Goal: Complete application form

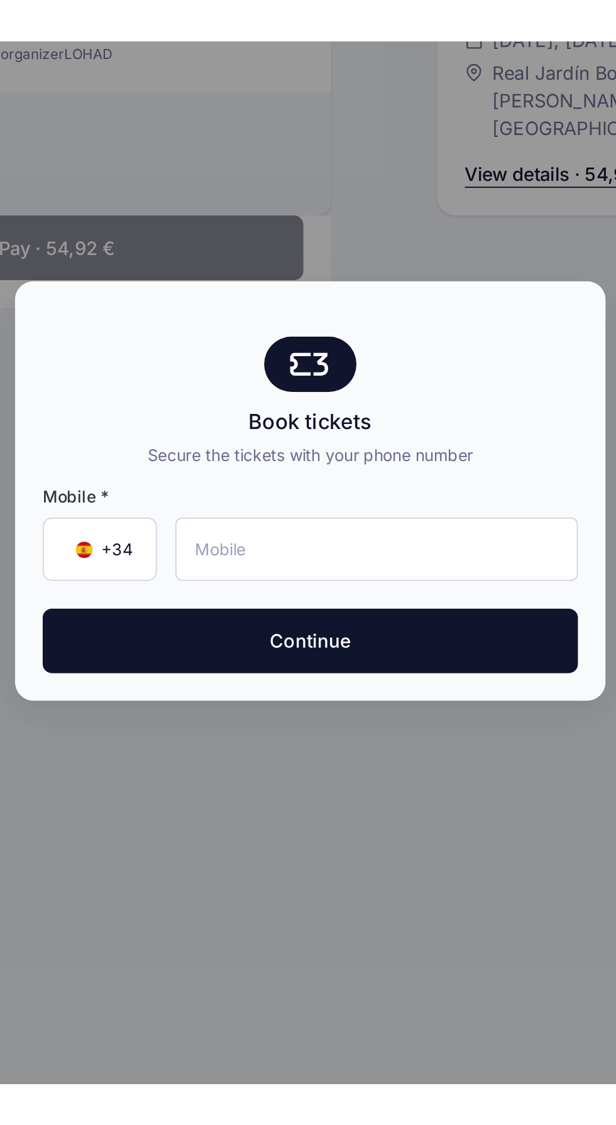
scroll to position [6, 0]
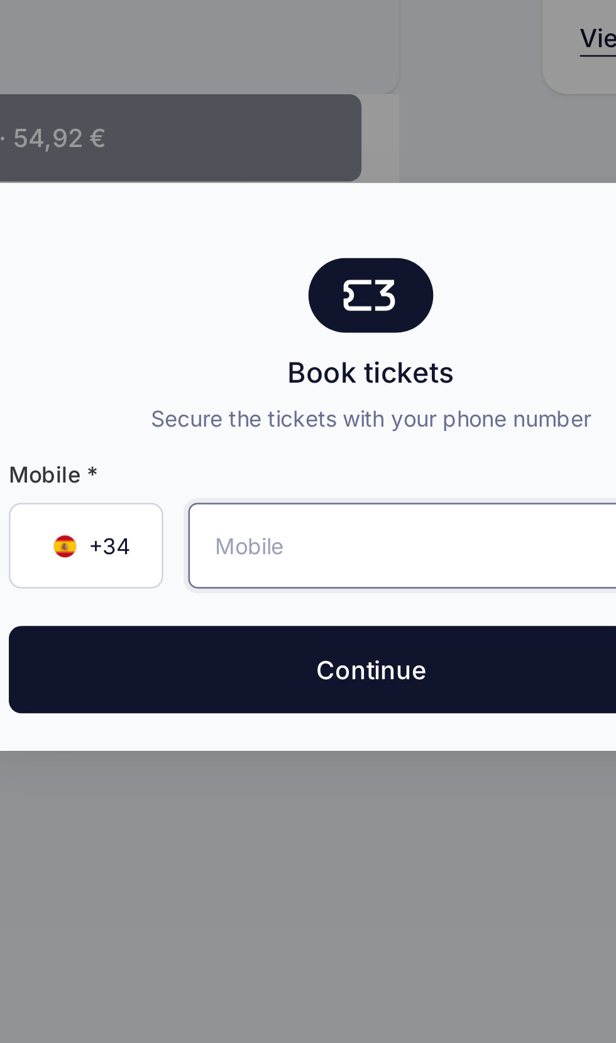
click at [318, 553] on input "tel" at bounding box center [343, 553] width 219 height 35
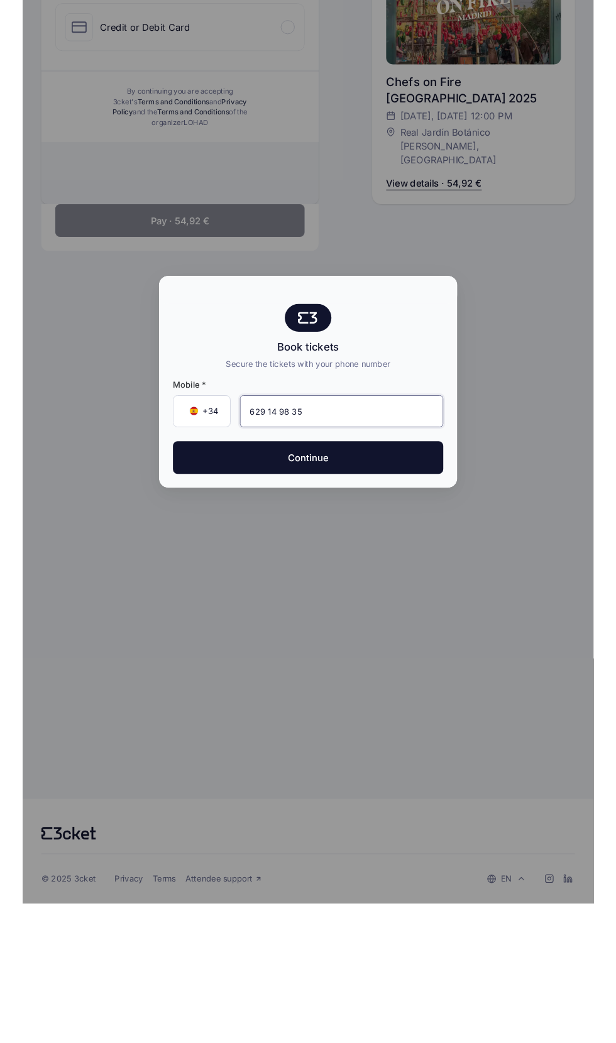
scroll to position [0, 0]
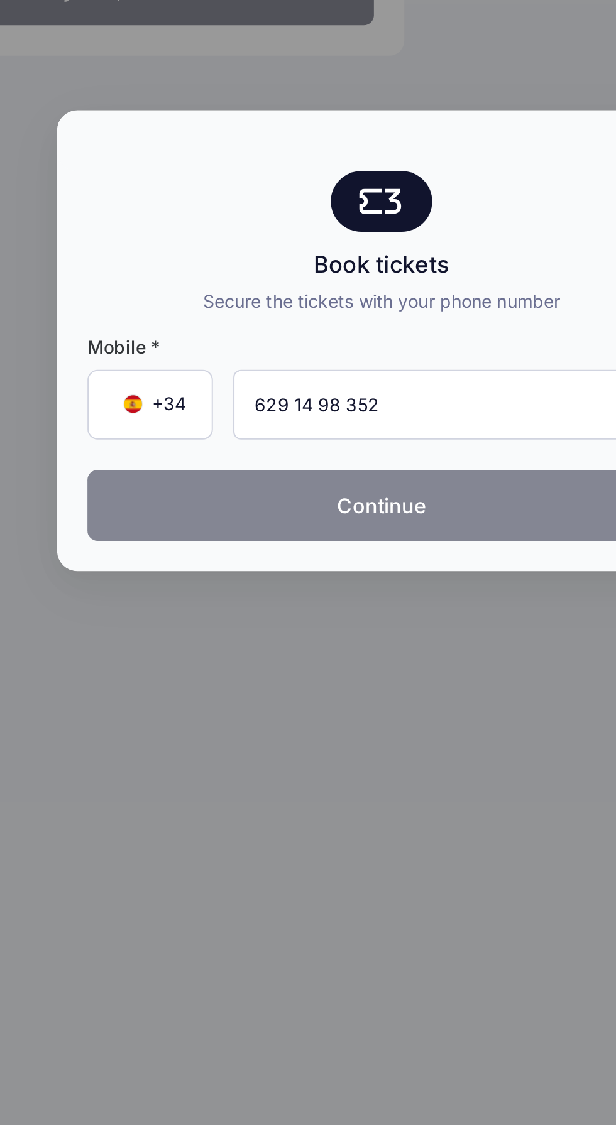
click at [337, 662] on button "Continue" at bounding box center [307, 644] width 291 height 35
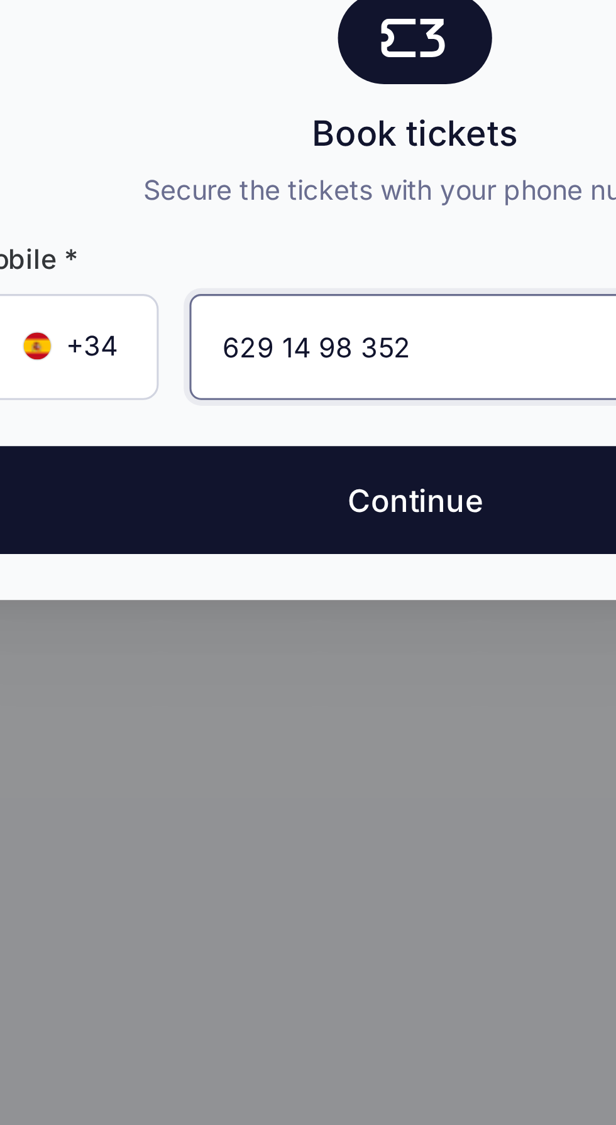
click at [315, 612] on input "629 14 98 352" at bounding box center [343, 594] width 219 height 35
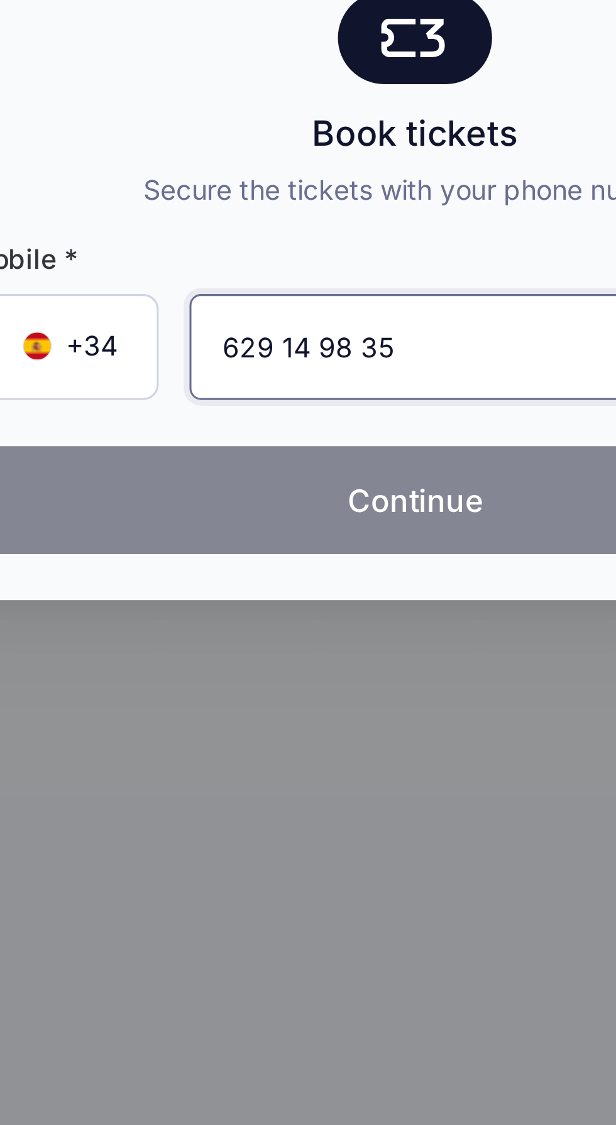
type input "629 14 98 35"
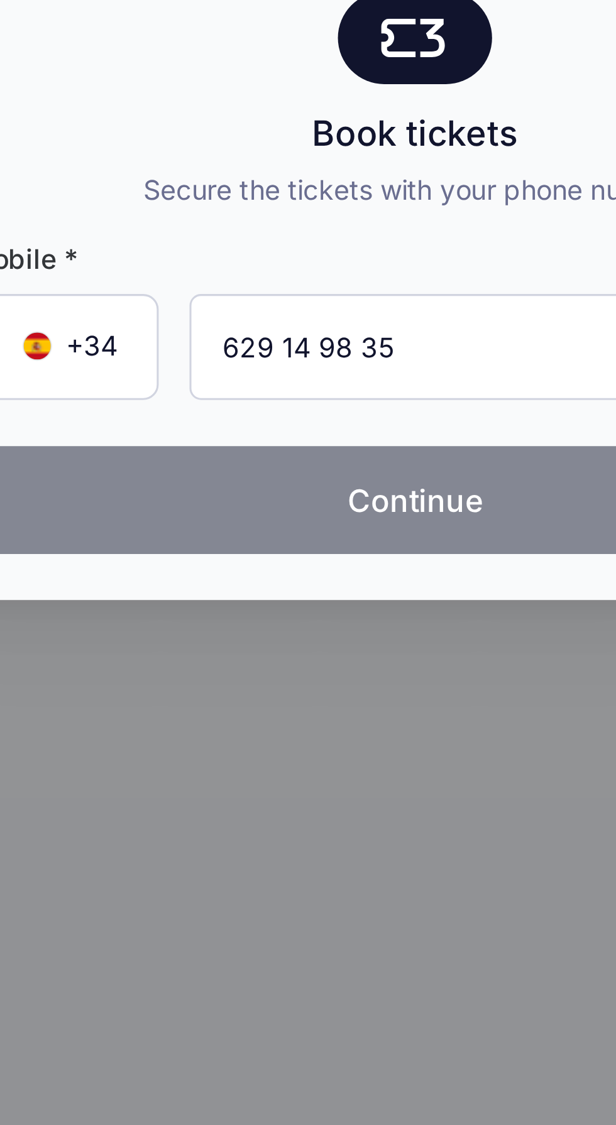
click at [318, 662] on button "Continue" at bounding box center [307, 644] width 291 height 35
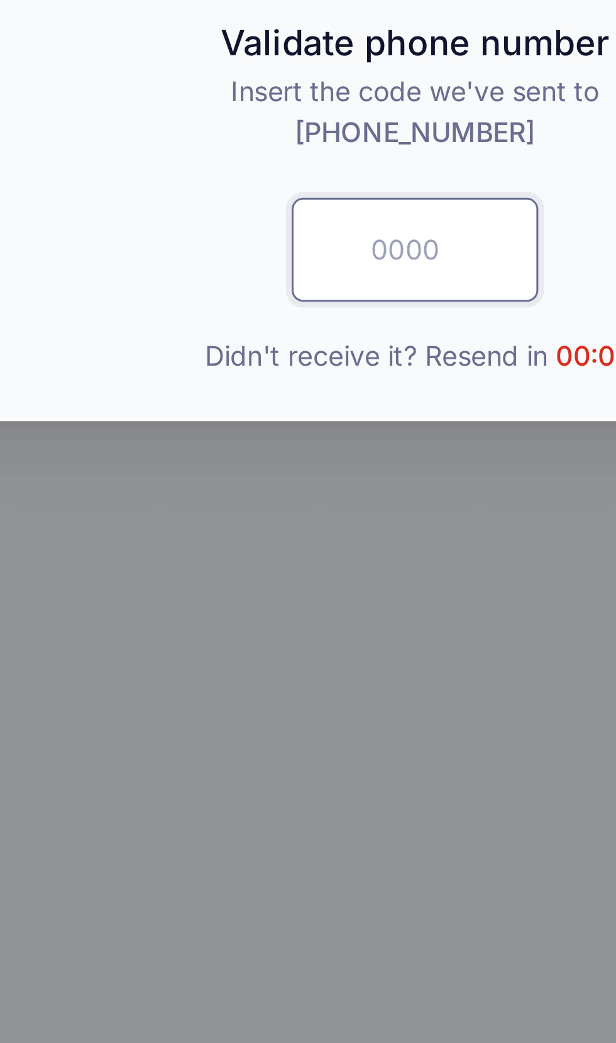
click at [308, 580] on input "text" at bounding box center [308, 563] width 80 height 34
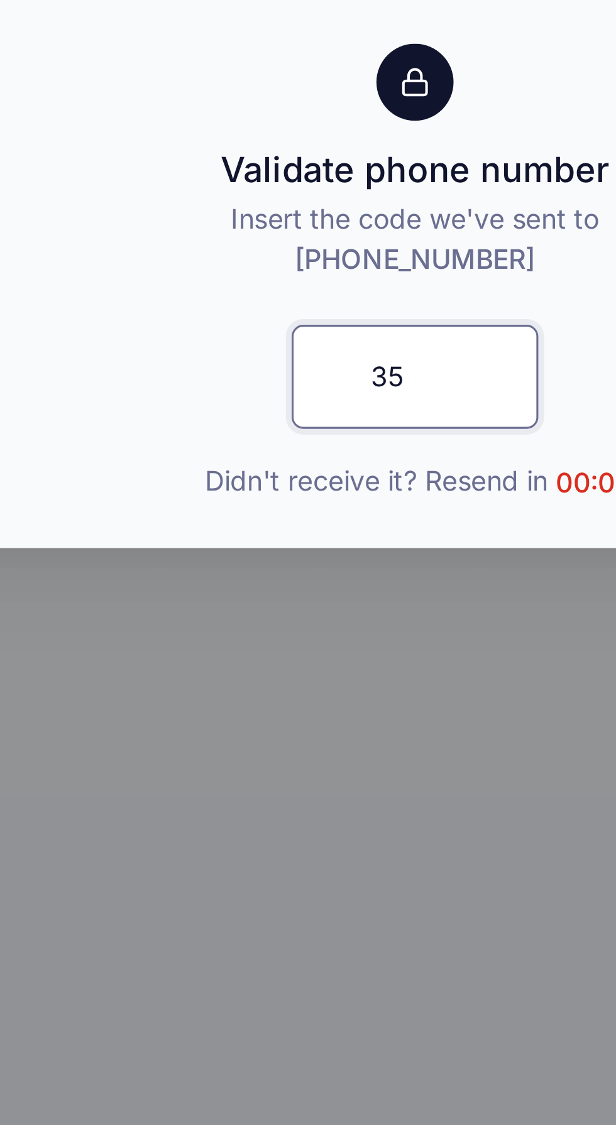
type input "35"
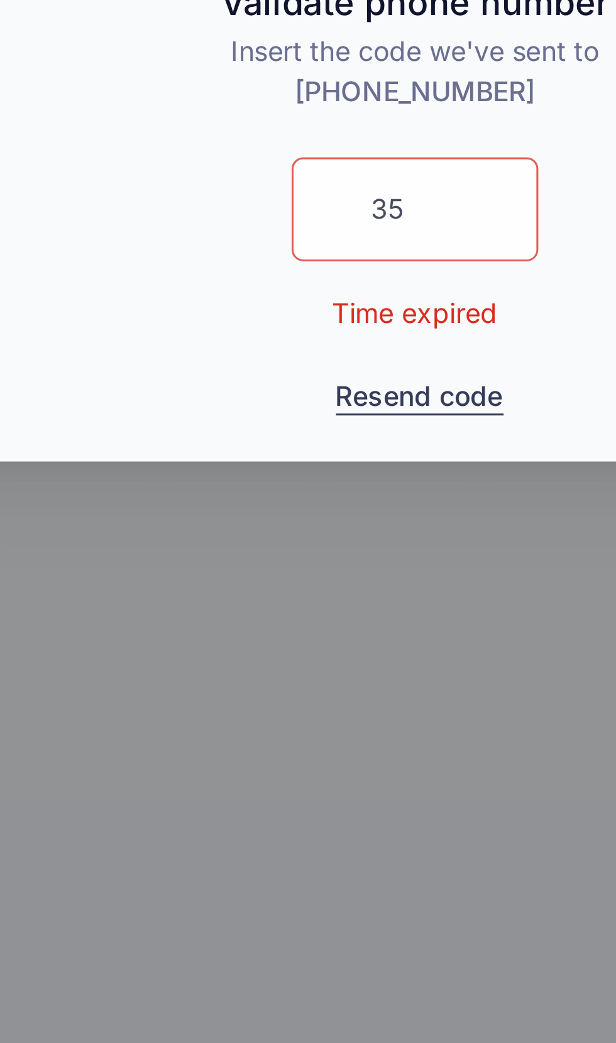
click at [321, 617] on button "Resend code" at bounding box center [309, 610] width 55 height 13
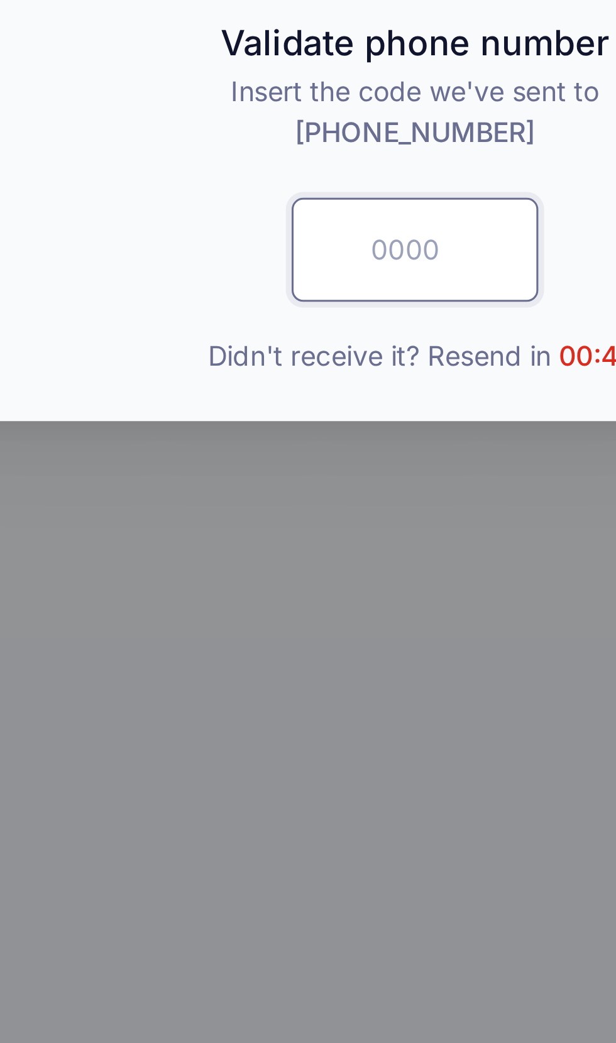
click at [308, 580] on input "text" at bounding box center [308, 563] width 80 height 34
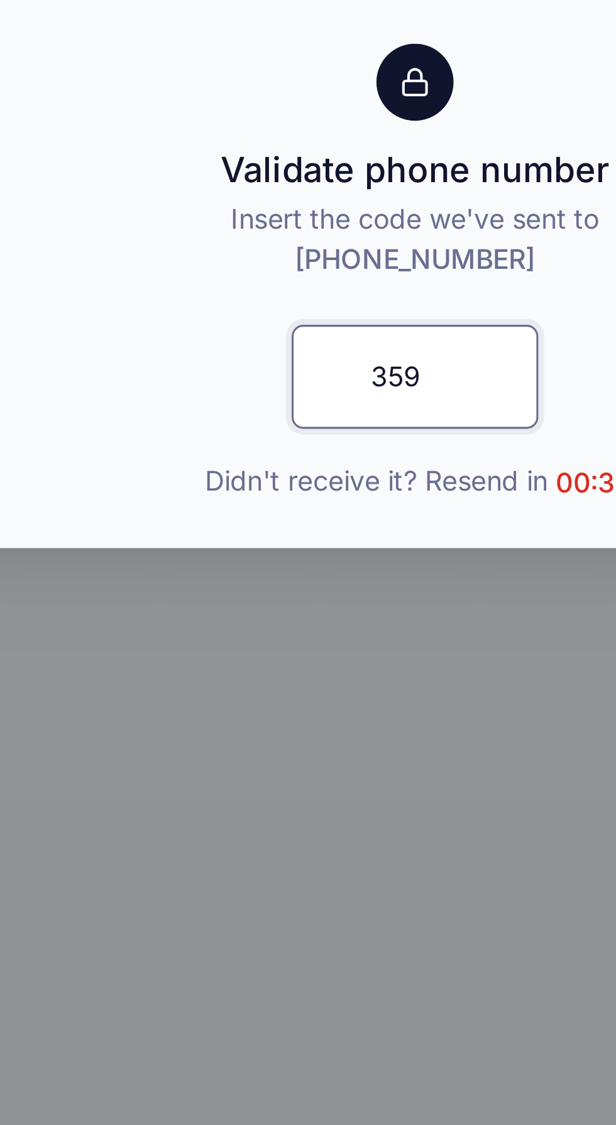
type input "3593"
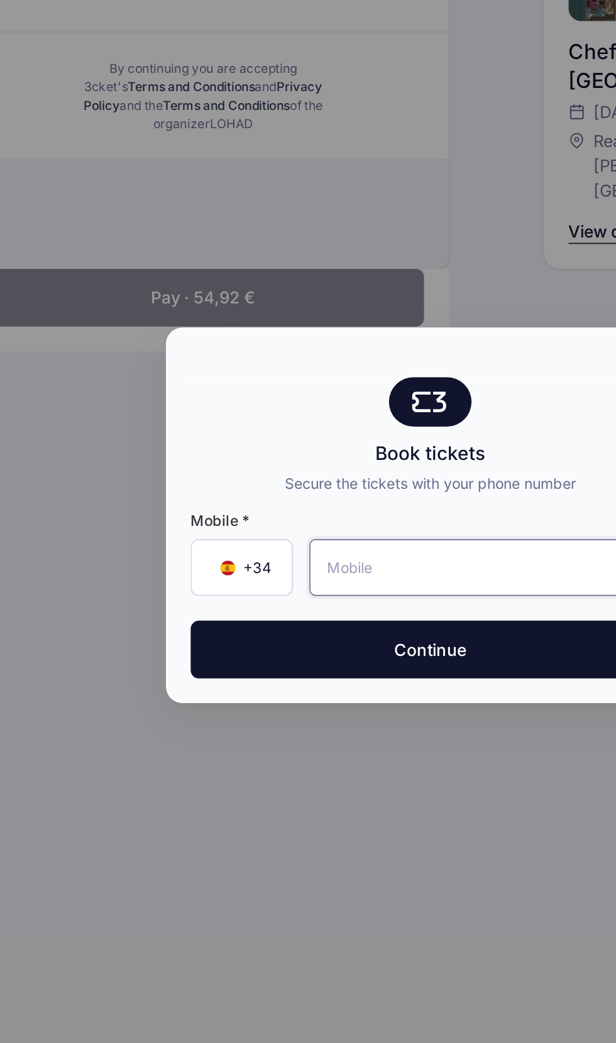
click at [312, 553] on input "tel" at bounding box center [343, 553] width 219 height 35
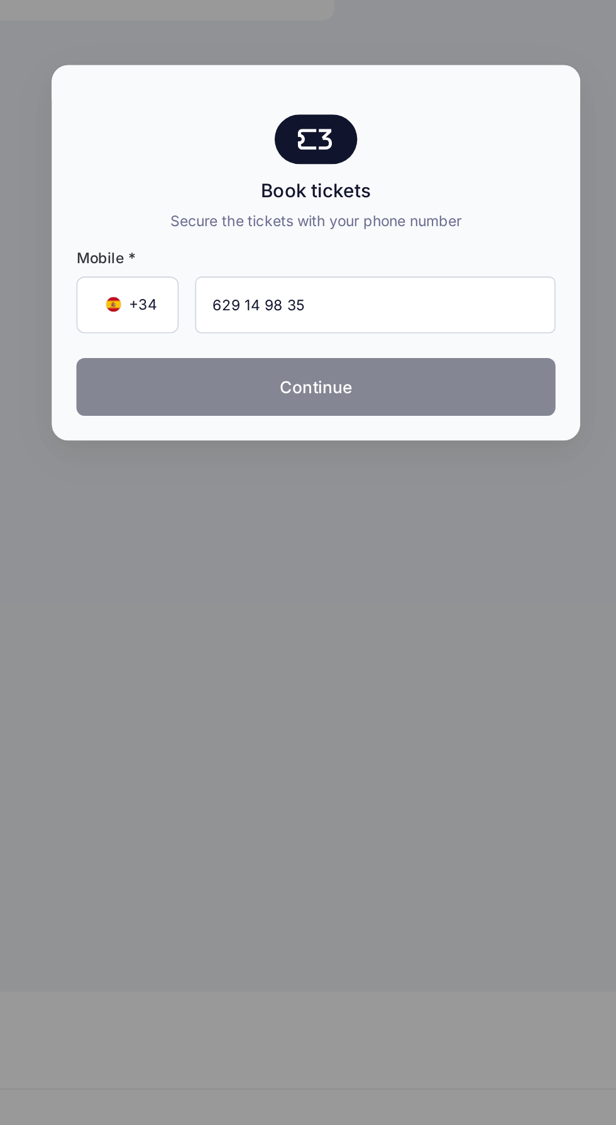
type input "629 14 98 35"
click at [369, 645] on button "Continue" at bounding box center [307, 644] width 291 height 35
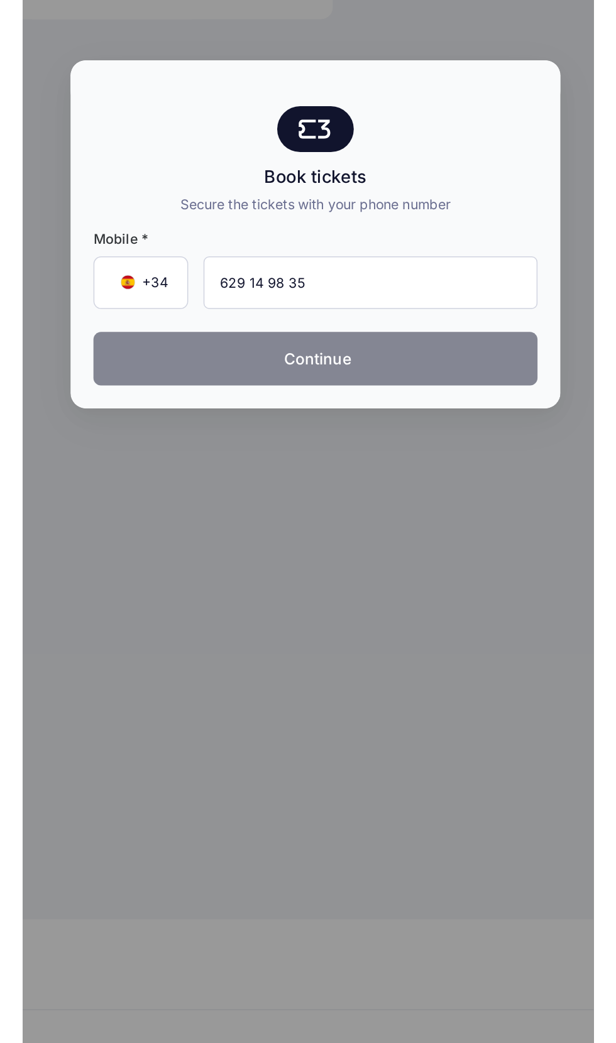
scroll to position [1, 0]
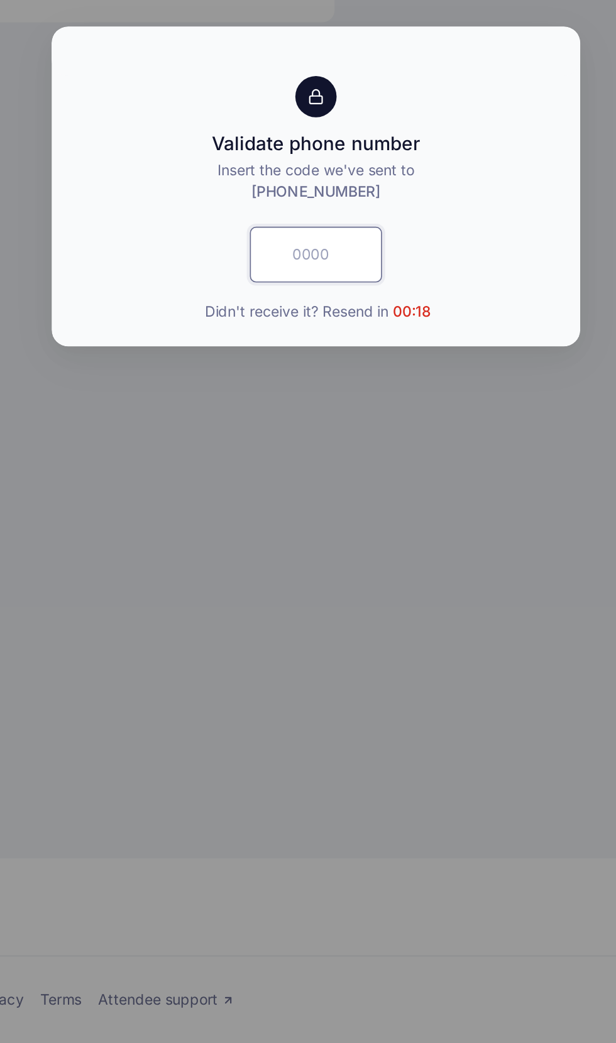
click at [314, 559] on input "text" at bounding box center [308, 563] width 80 height 34
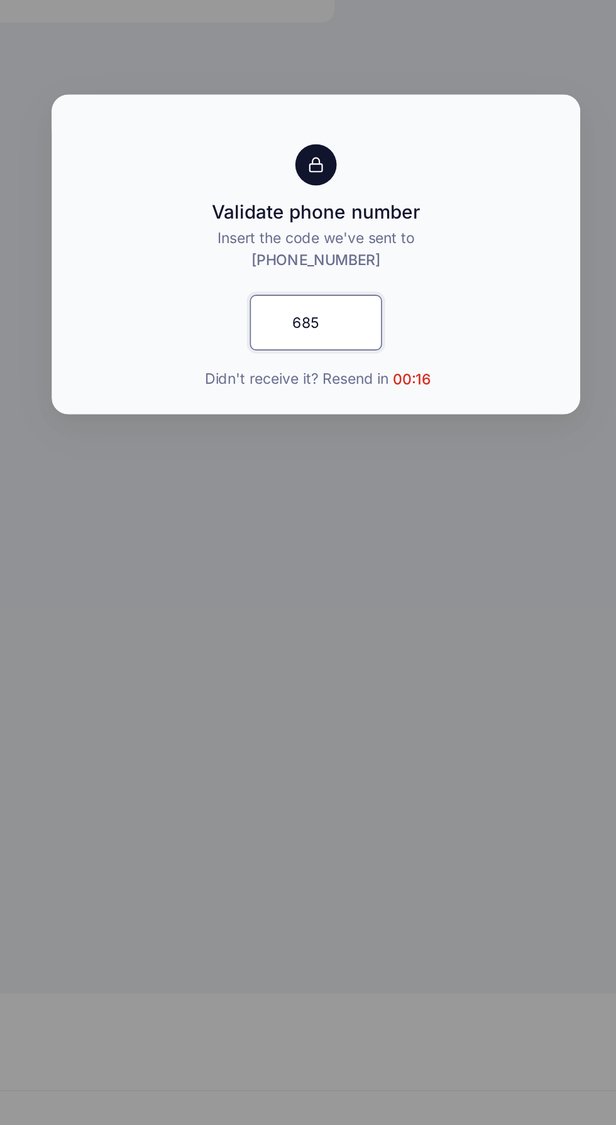
type input "6854"
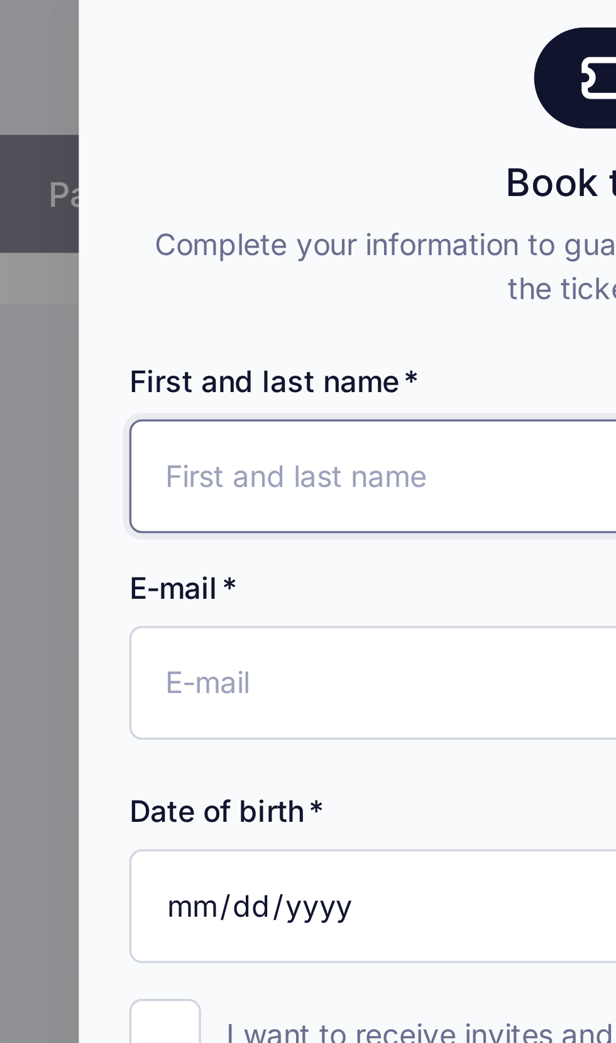
click at [231, 469] on input "First and last name" at bounding box center [307, 473] width 291 height 34
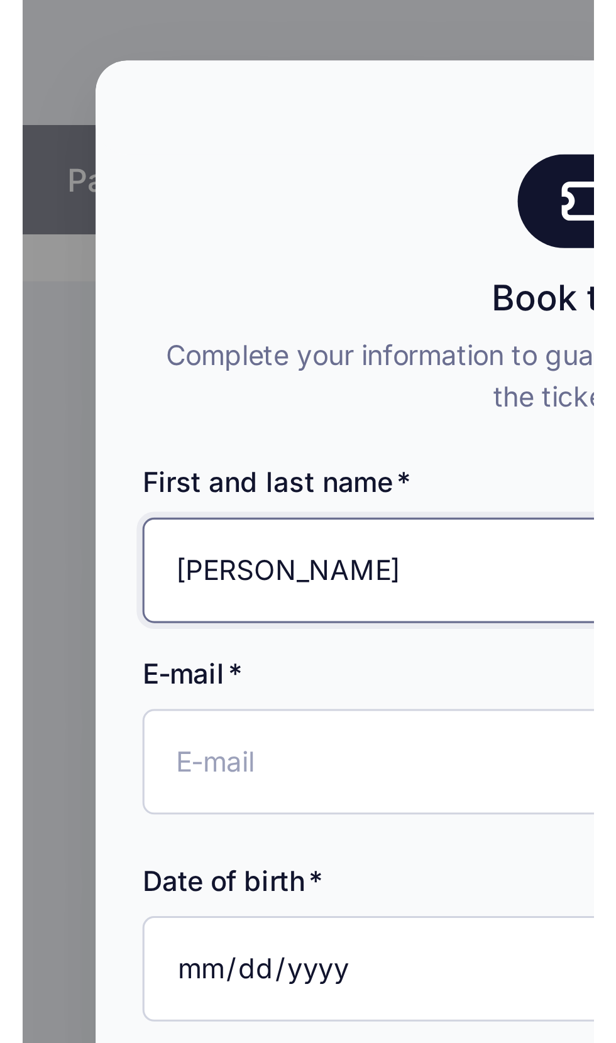
scroll to position [0, 0]
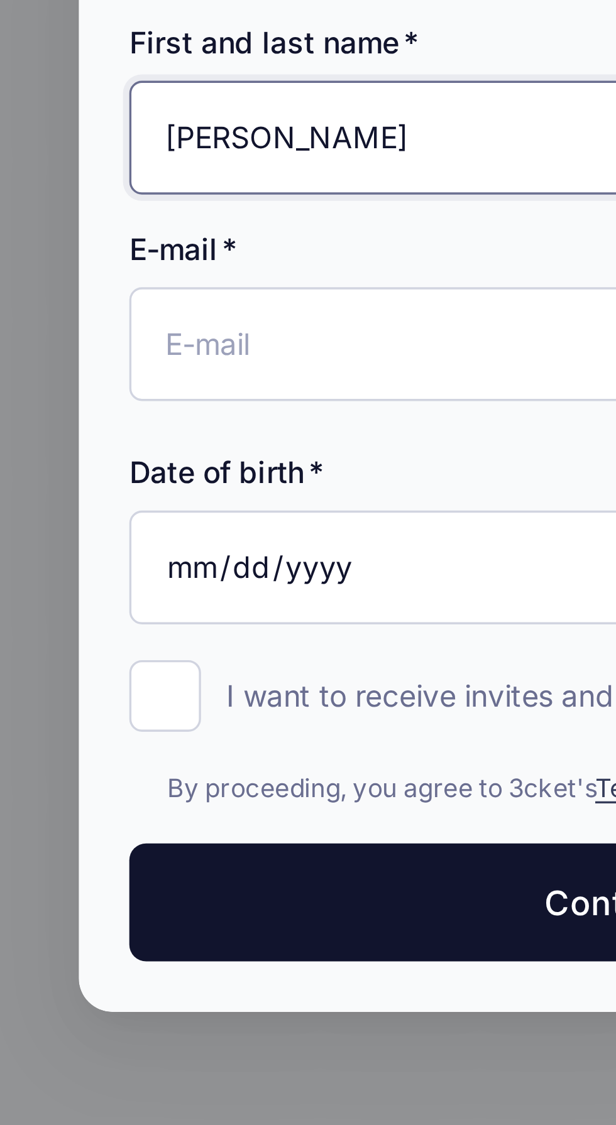
type input "[PERSON_NAME]"
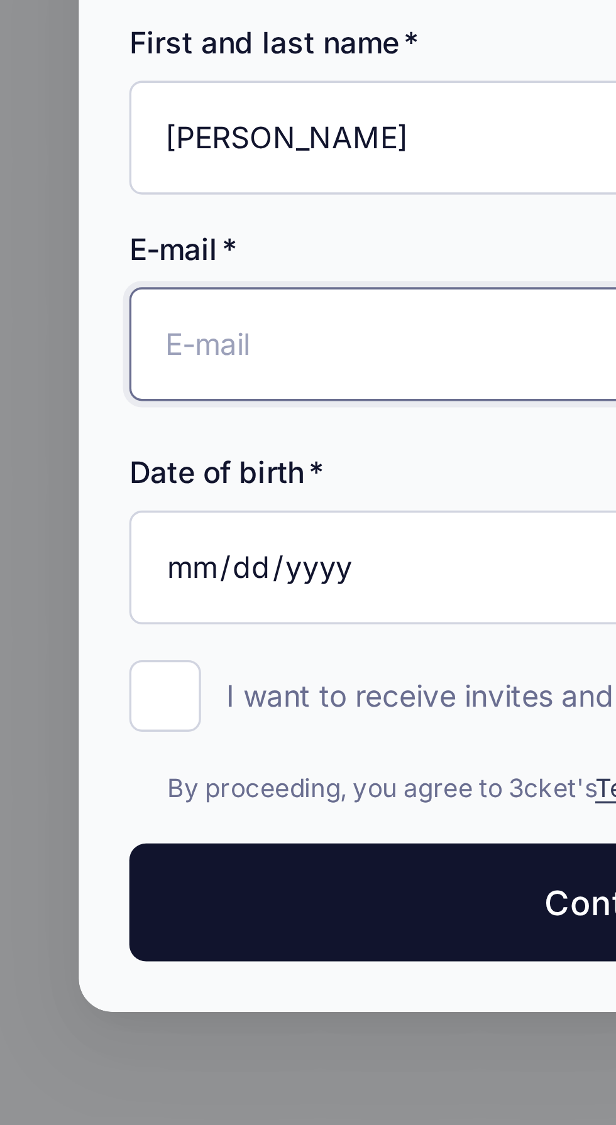
click at [207, 593] on input "E-mail" at bounding box center [307, 576] width 291 height 34
type input "[EMAIL_ADDRESS][DOMAIN_NAME]"
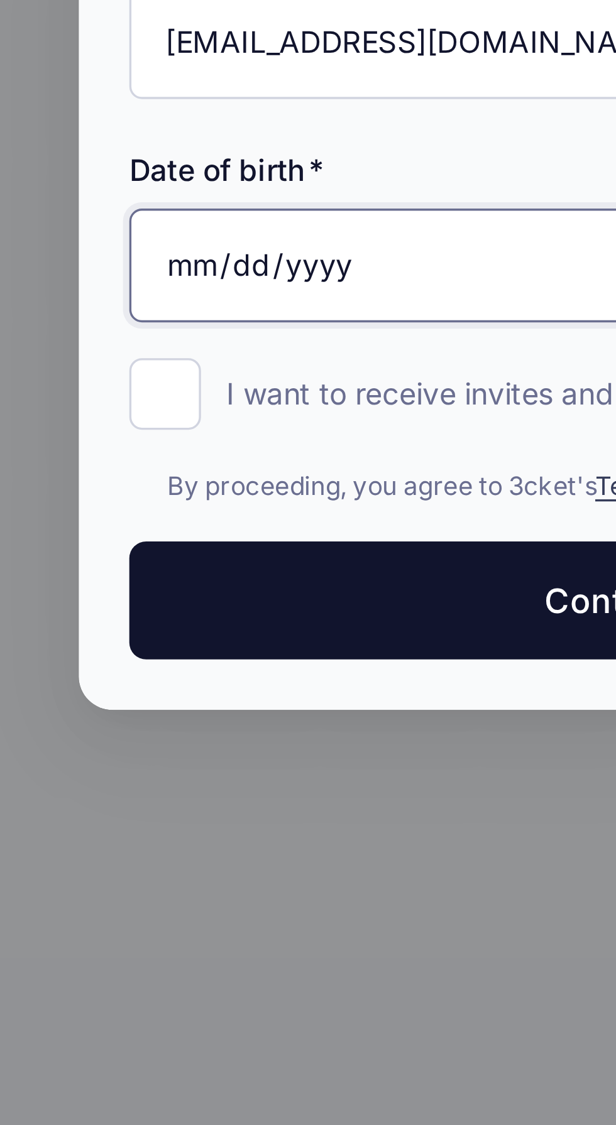
click at [228, 660] on input "Date of birth" at bounding box center [307, 643] width 291 height 34
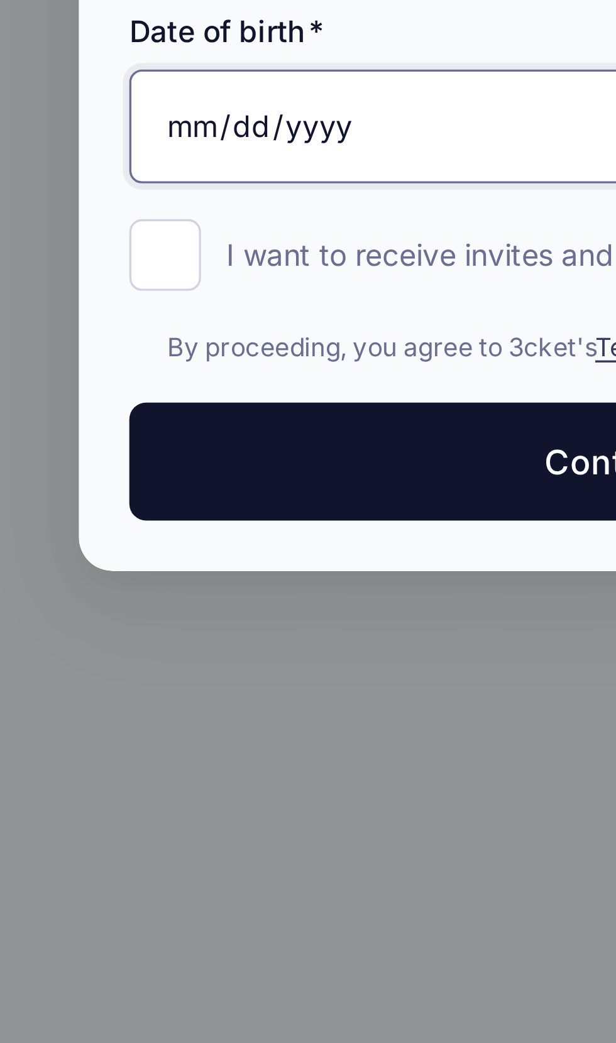
click at [235, 618] on input "Date of birth" at bounding box center [307, 601] width 291 height 34
type input "[DATE]"
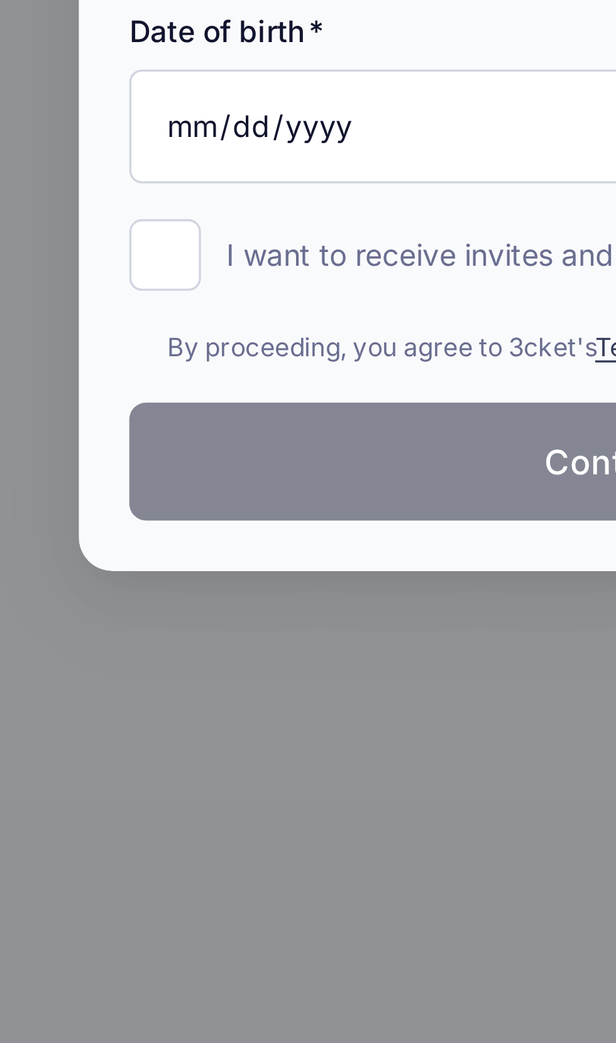
click at [279, 719] on button "Continue" at bounding box center [307, 700] width 291 height 35
